Goal: Task Accomplishment & Management: Use online tool/utility

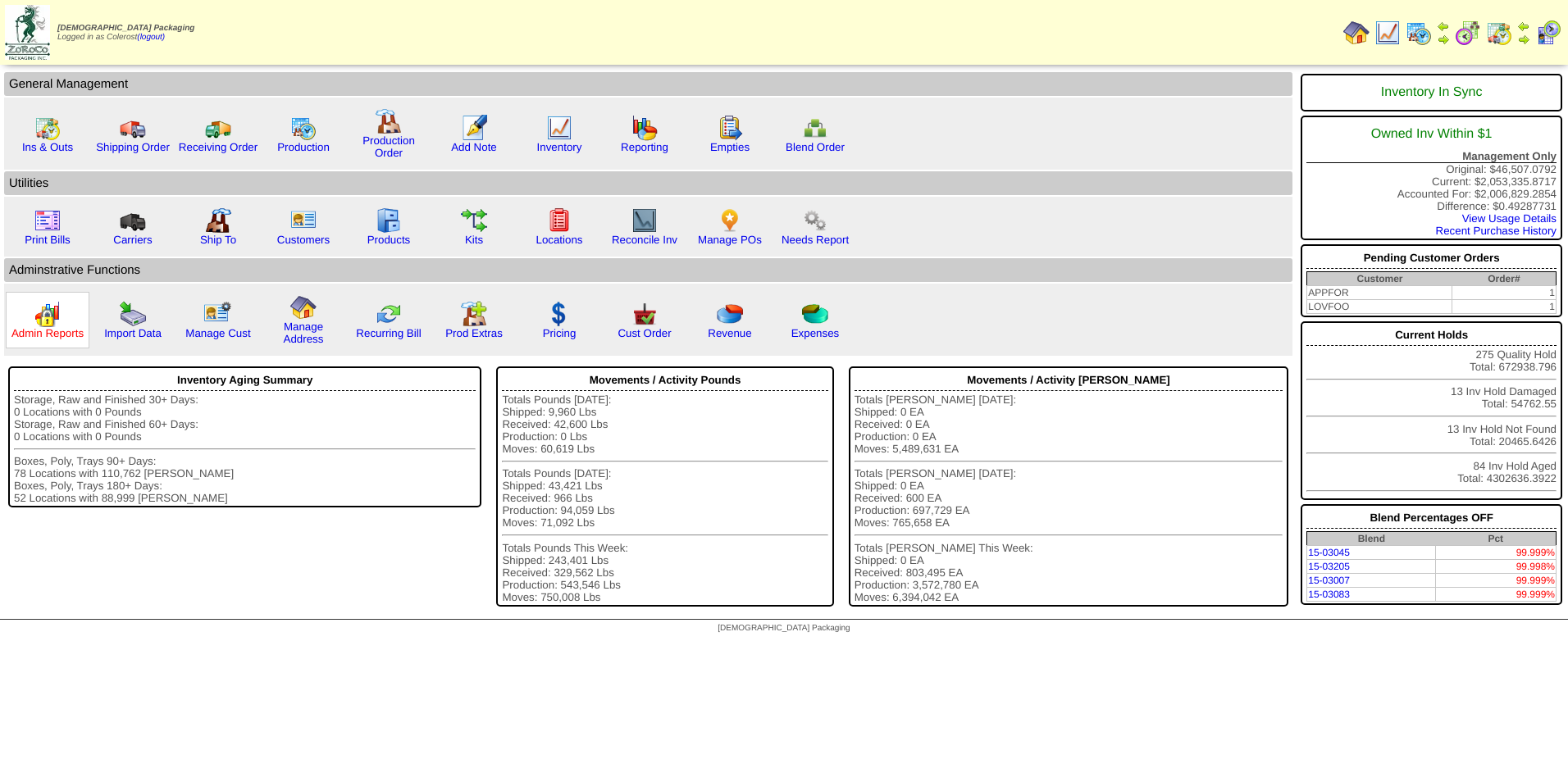
click at [60, 329] on link "Admin Reports" at bounding box center [47, 333] width 72 height 12
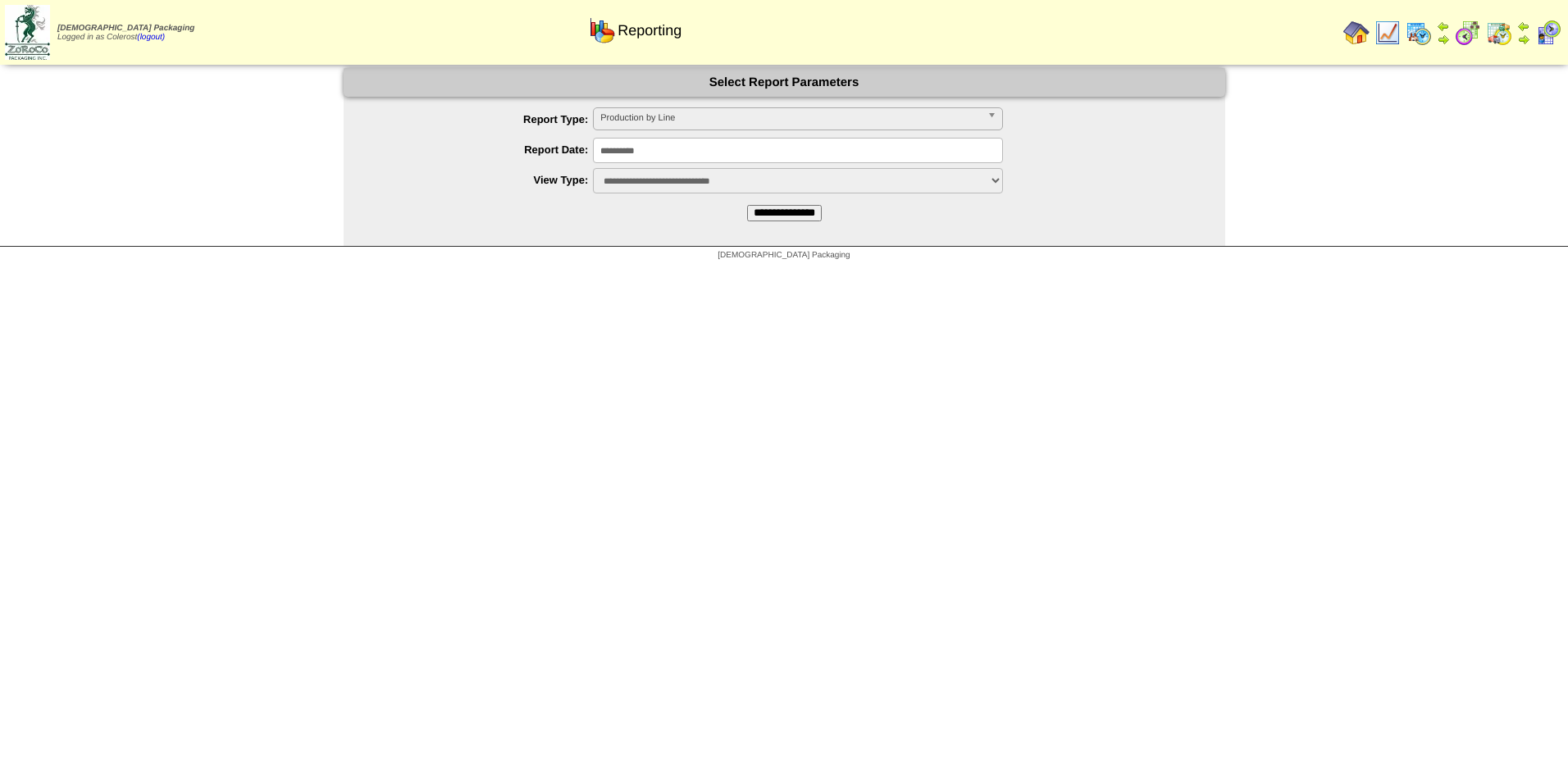
click at [659, 122] on span "Production by Line" at bounding box center [789, 118] width 380 height 19
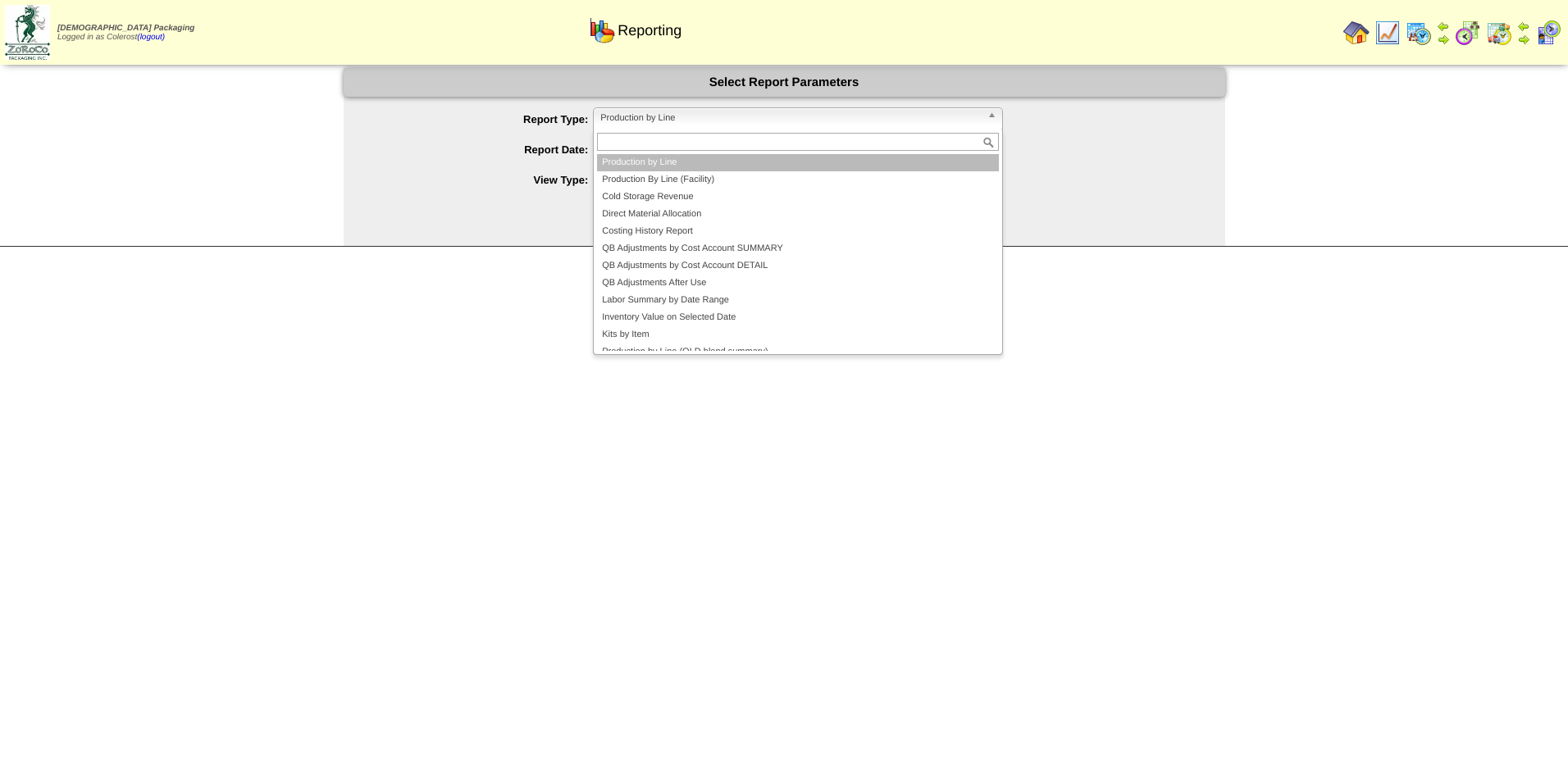
click at [658, 172] on li "Production By Line (Facility)" at bounding box center [797, 179] width 401 height 17
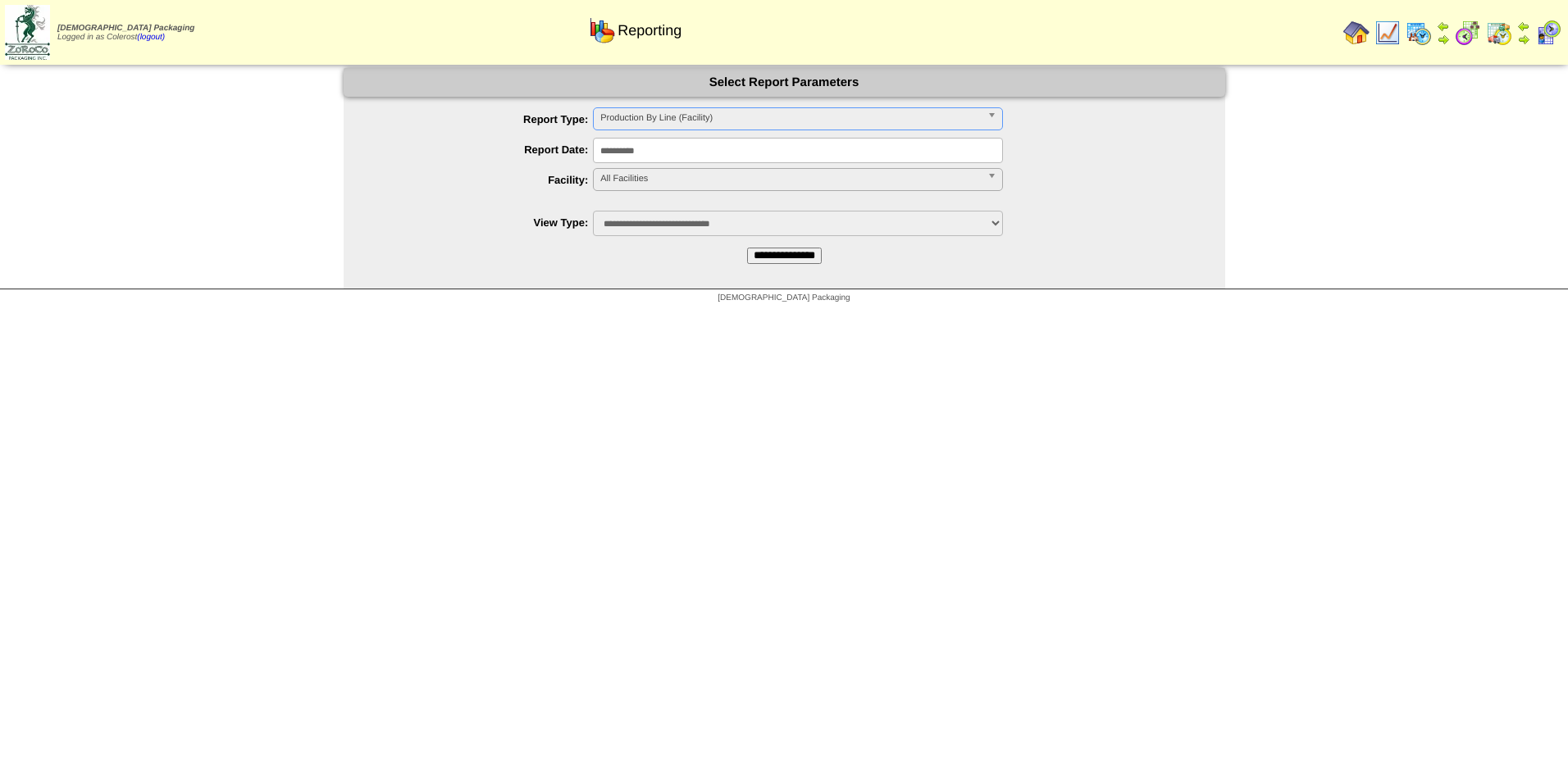
click at [659, 170] on span "All Facilities" at bounding box center [789, 179] width 380 height 19
click at [656, 214] on li "FreeFrom (FF)" at bounding box center [797, 215] width 401 height 17
click at [766, 252] on input "**********" at bounding box center [784, 255] width 74 height 17
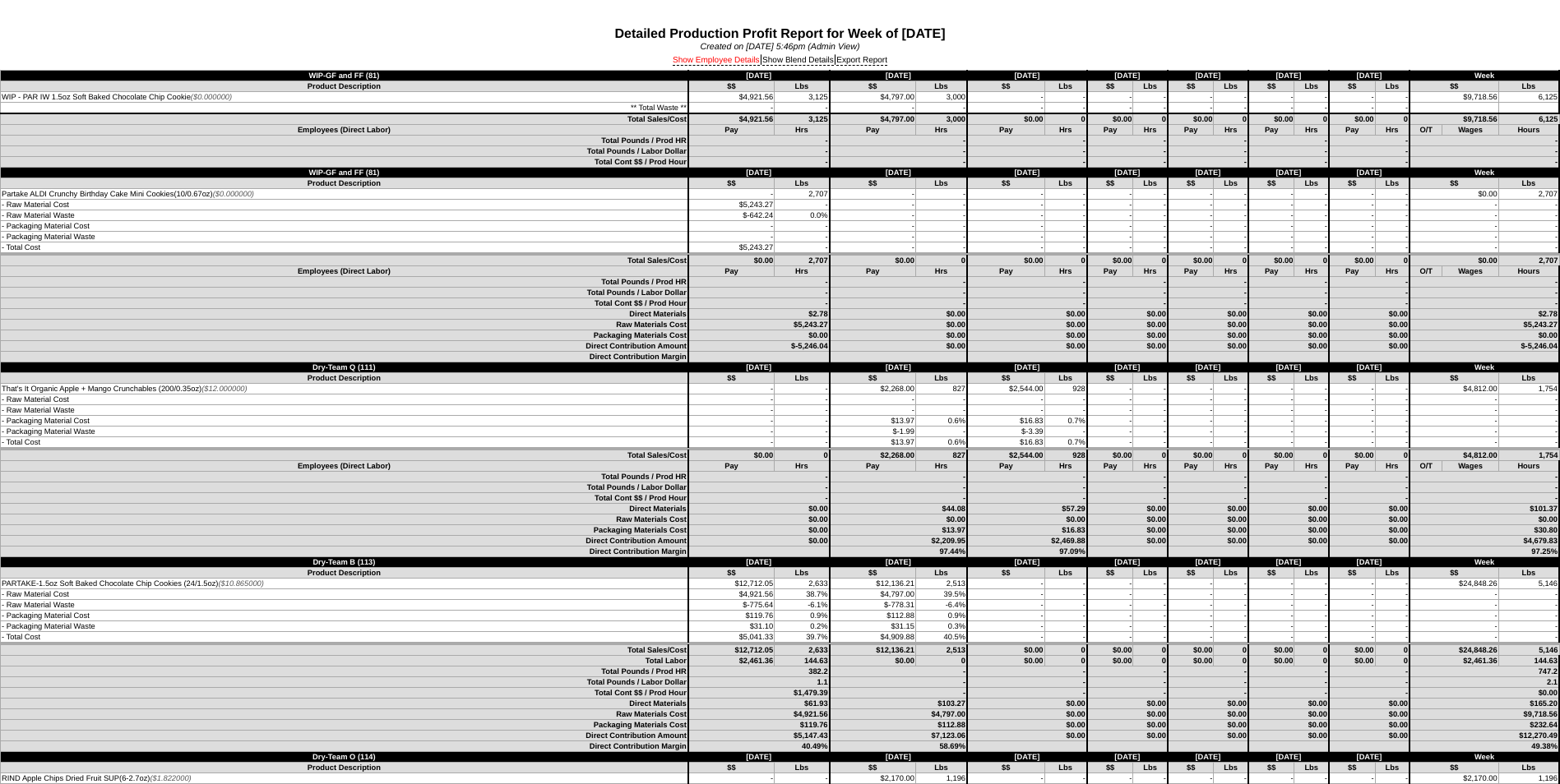
click at [708, 58] on link "Show Employee Details" at bounding box center [716, 60] width 87 height 10
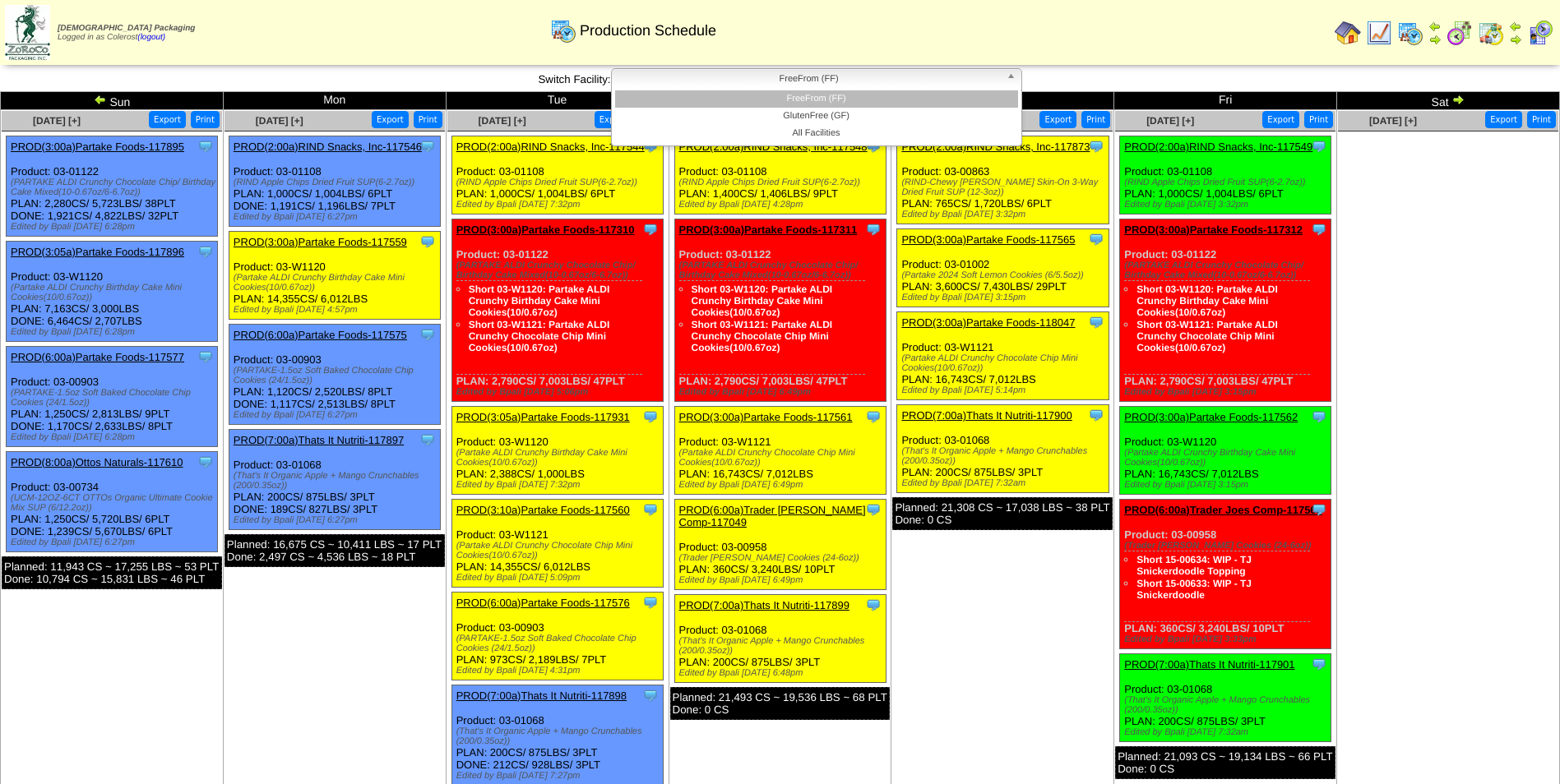
click at [847, 90] on link "FreeFrom (FF)" at bounding box center [816, 80] width 411 height 23
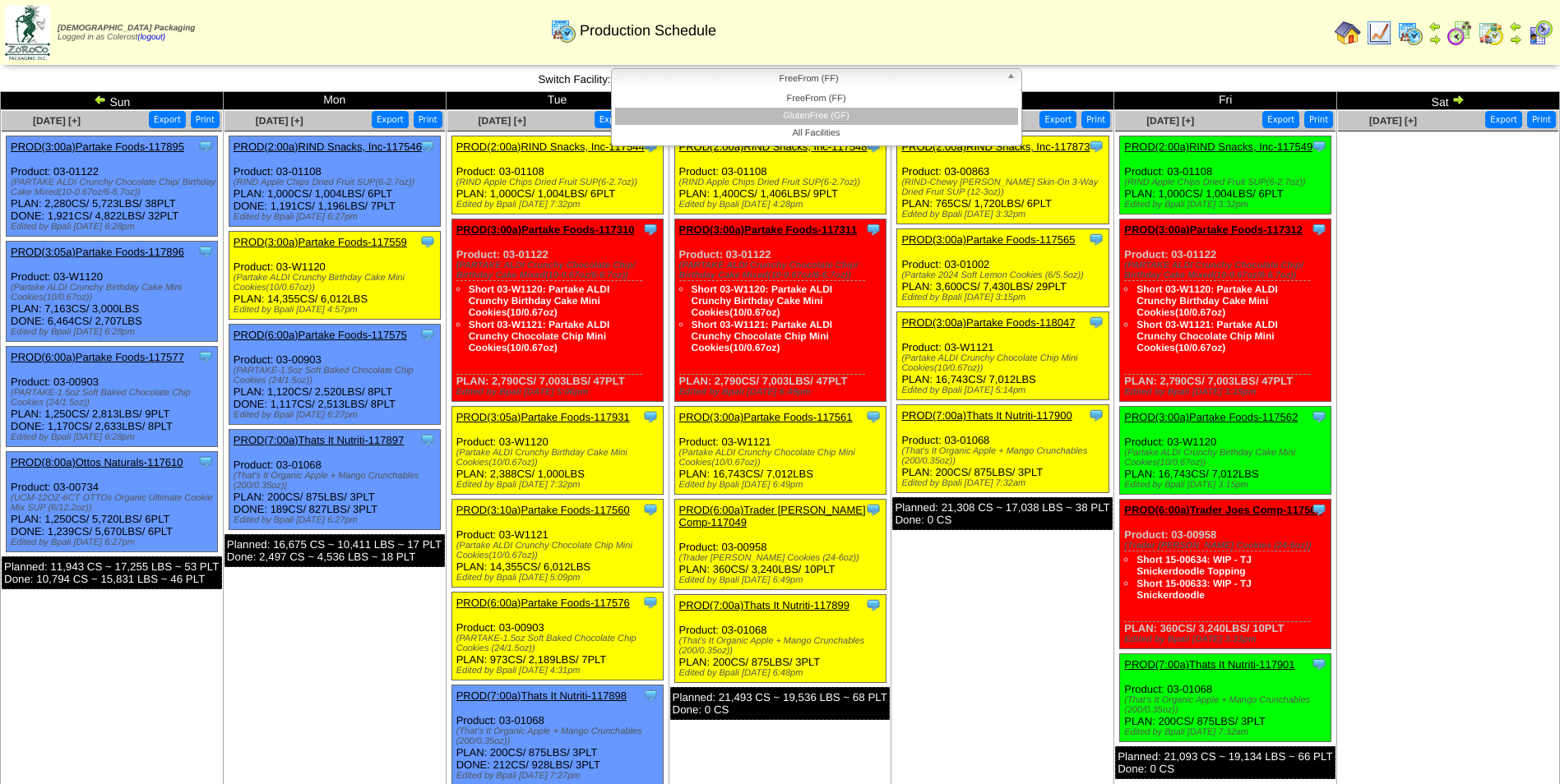
click at [842, 112] on li "GlutenFree (GF)" at bounding box center [816, 115] width 402 height 17
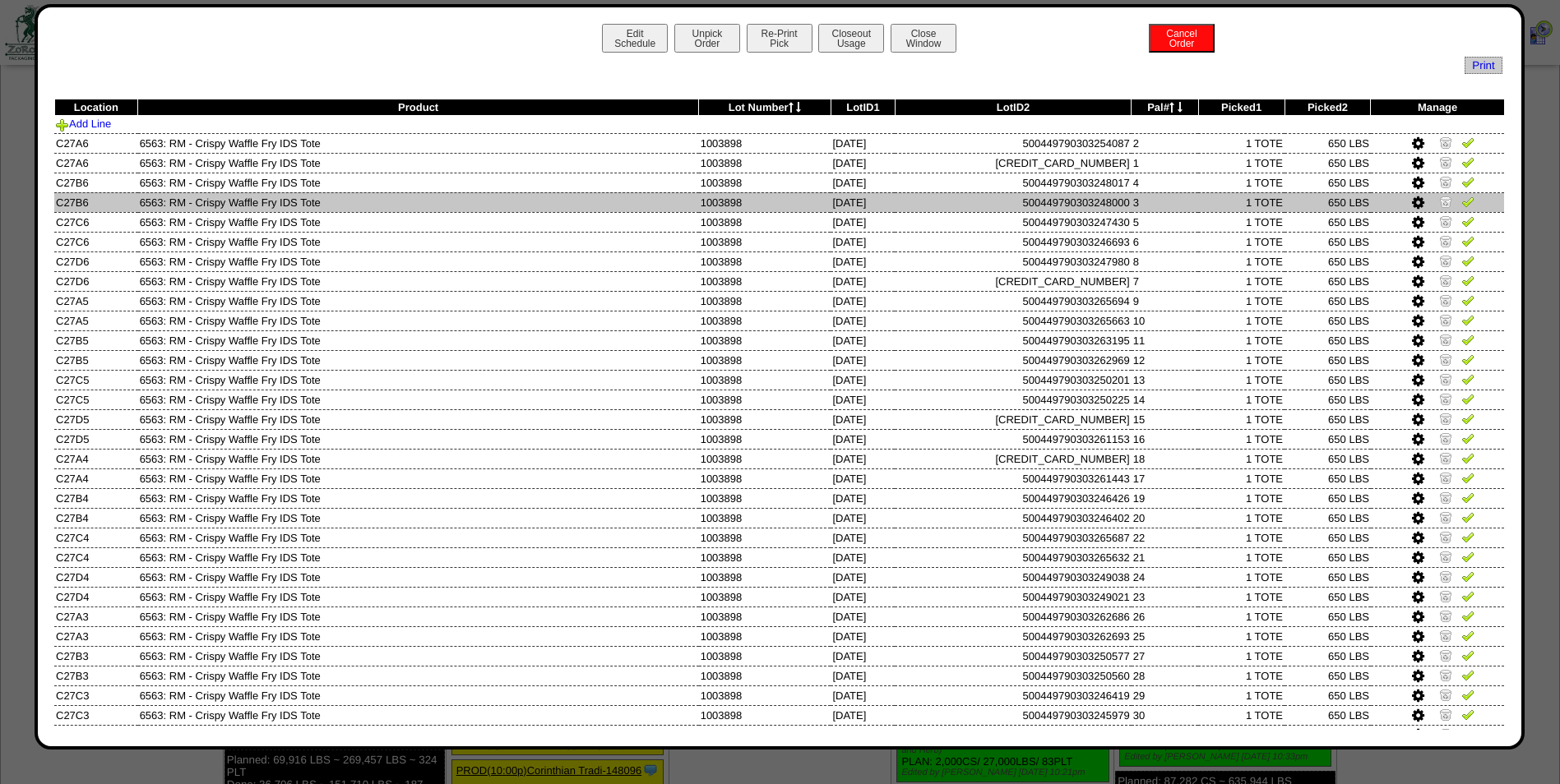
scroll to position [657, 0]
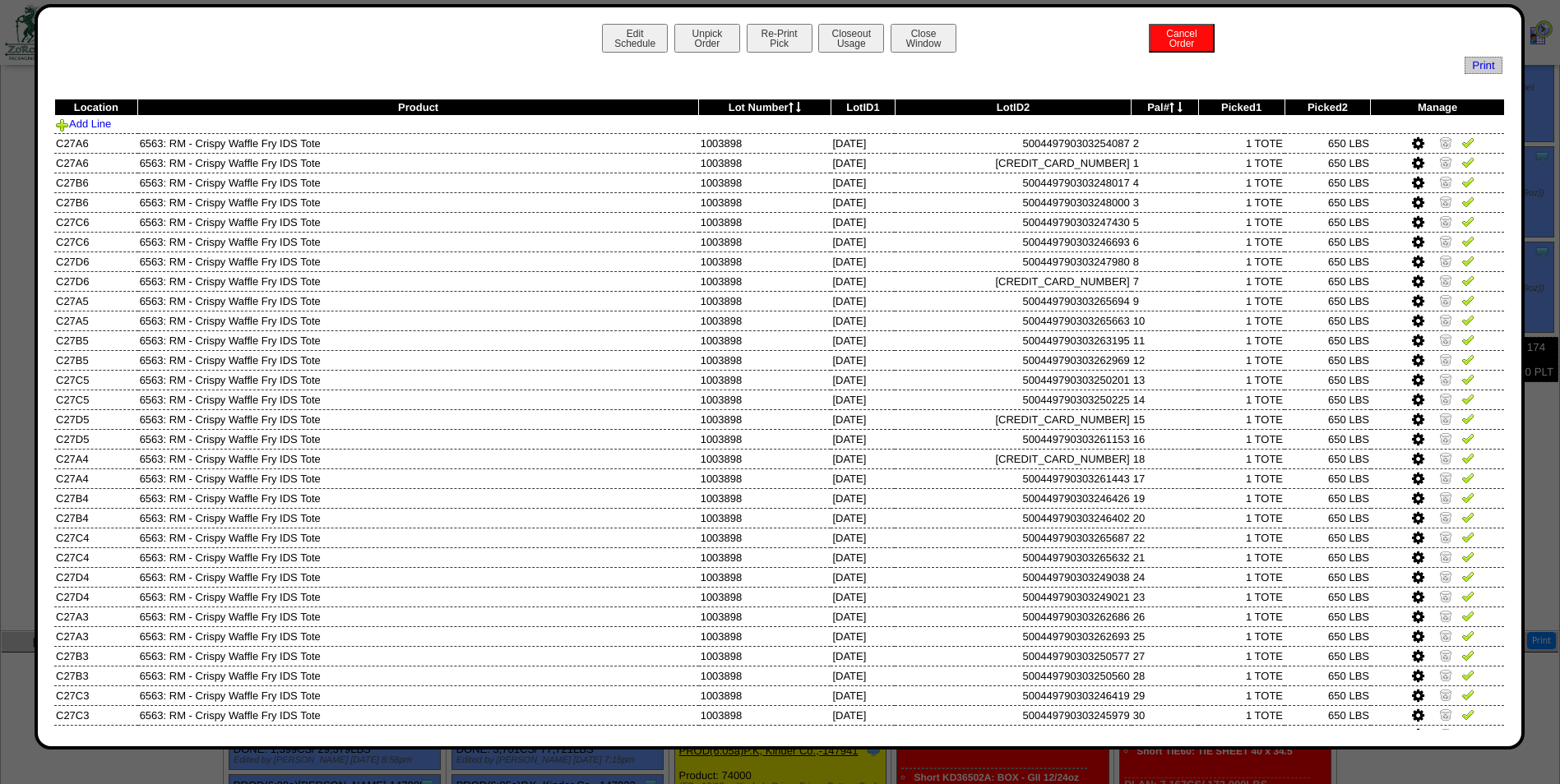
click at [930, 59] on div "Print" at bounding box center [779, 66] width 1445 height 12
click at [935, 17] on div "Edit Schedule Unpick Order Re-Print Pick Closeout Usage Cancel Order Close Wind…" at bounding box center [779, 376] width 1490 height 745
click at [927, 39] on button "Close Window" at bounding box center [923, 38] width 66 height 28
